Goal: Navigation & Orientation: Go to known website

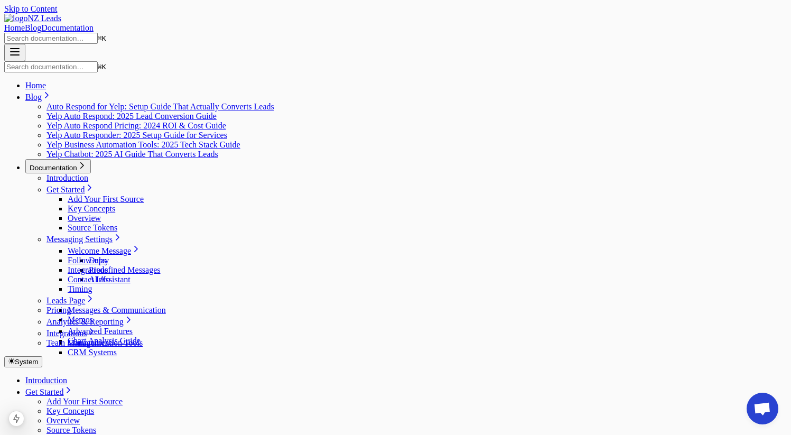
click at [528, 23] on div "Home Blog Documentation" at bounding box center [395, 28] width 782 height 10
click at [25, 23] on link "Home" at bounding box center [14, 27] width 21 height 9
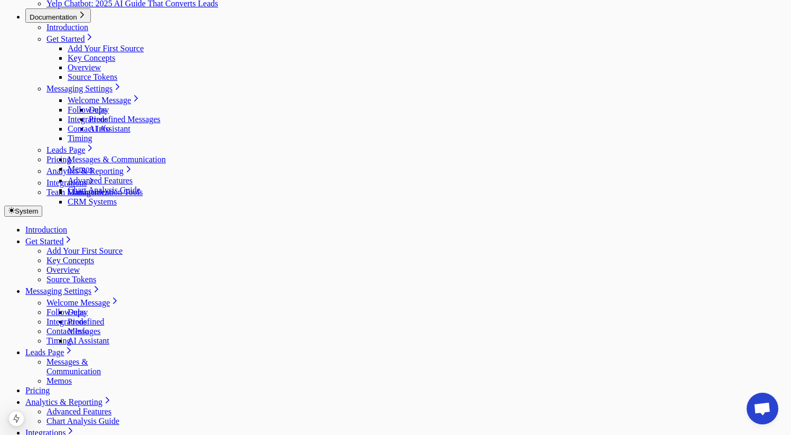
scroll to position [0, 0]
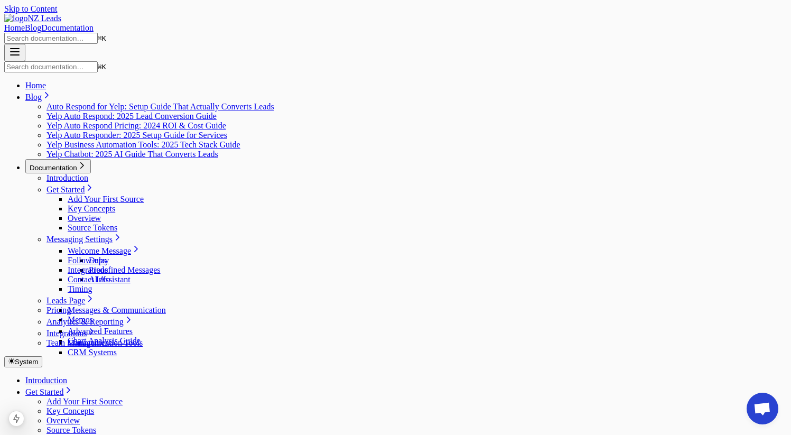
click at [25, 23] on link "Home" at bounding box center [14, 27] width 21 height 9
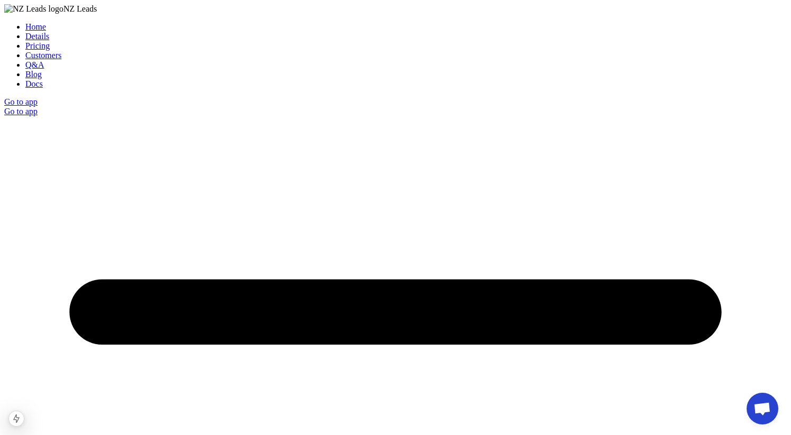
click at [38, 97] on link "Go to app" at bounding box center [20, 101] width 33 height 9
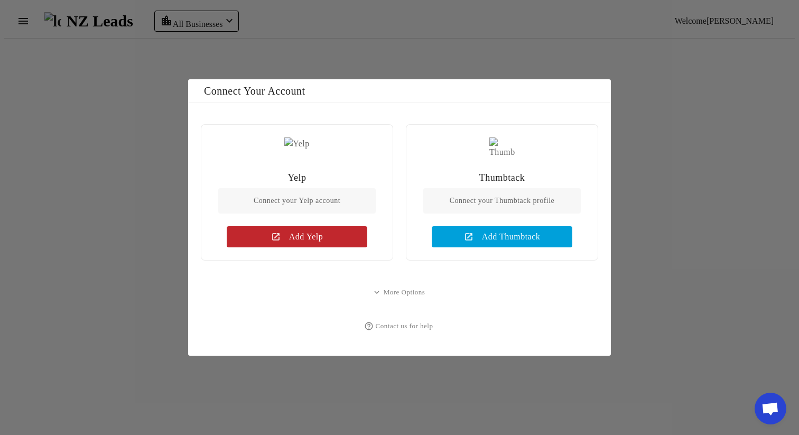
click at [662, 42] on div at bounding box center [399, 217] width 799 height 435
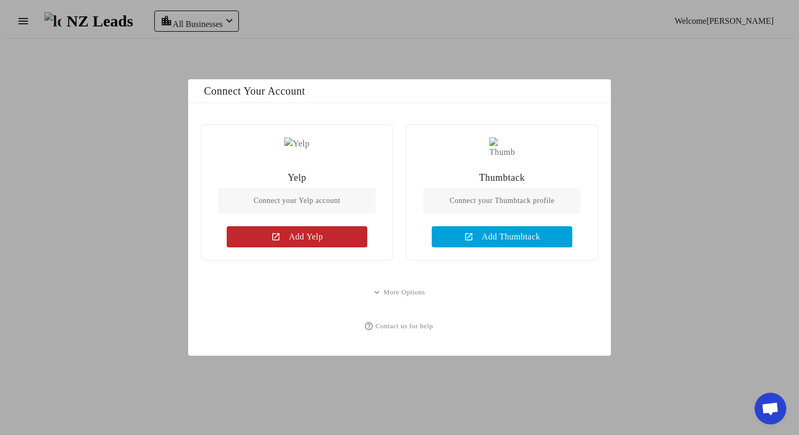
click at [656, 53] on div at bounding box center [399, 217] width 799 height 435
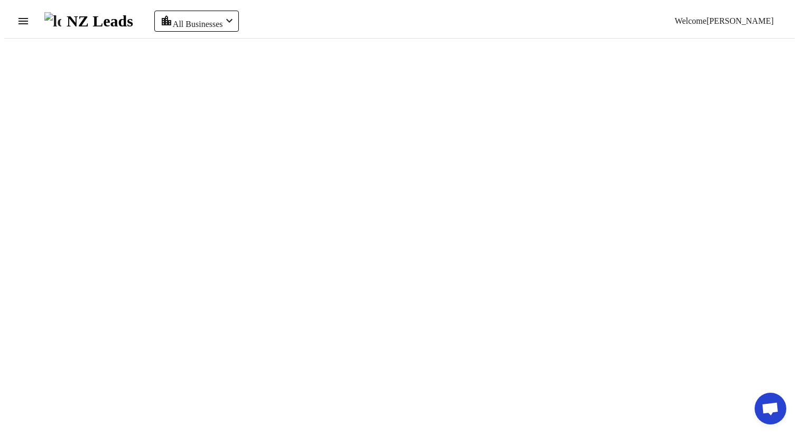
click at [705, 21] on span "Welcome" at bounding box center [691, 20] width 32 height 9
click at [746, 38] on button "Logout" at bounding box center [760, 44] width 59 height 25
